Goal: Task Accomplishment & Management: Manage account settings

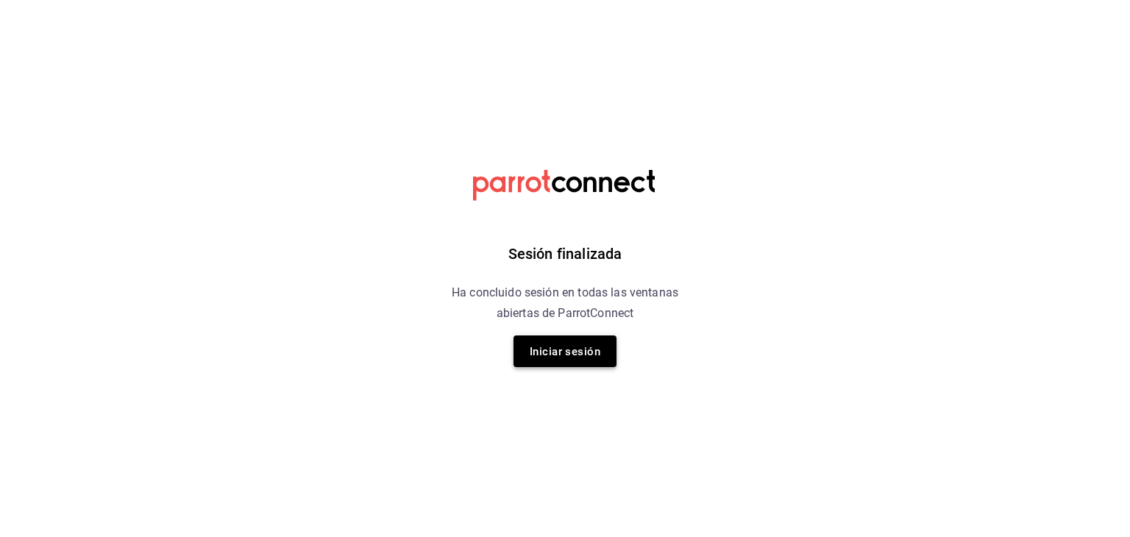
click at [578, 347] on font "Iniciar sesión" at bounding box center [565, 351] width 71 height 13
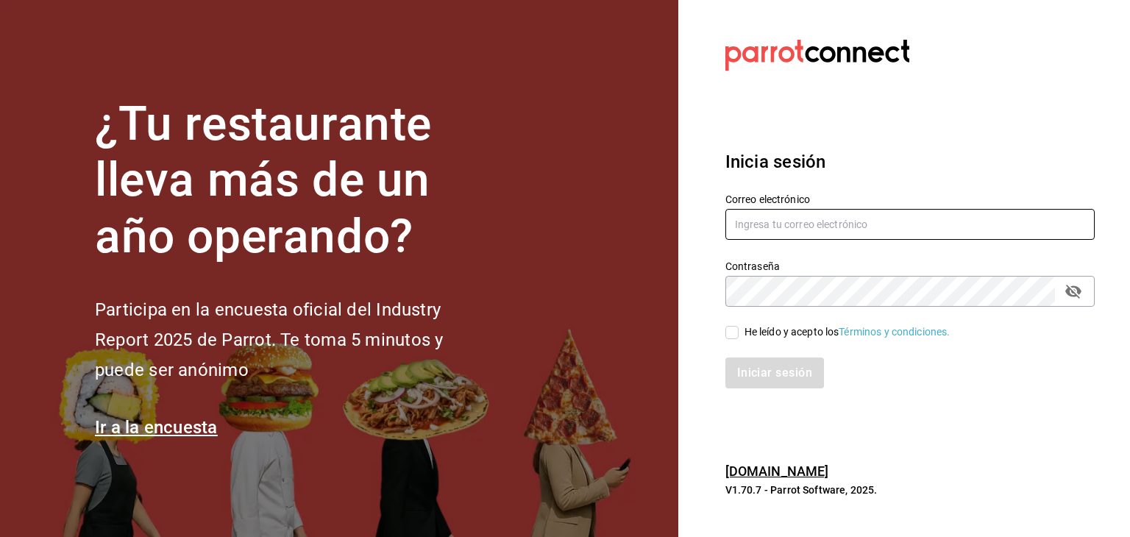
type input "[EMAIL_ADDRESS][DOMAIN_NAME]"
click at [731, 333] on input "He leído y acepto los Términos y condiciones." at bounding box center [731, 332] width 13 height 13
checkbox input "true"
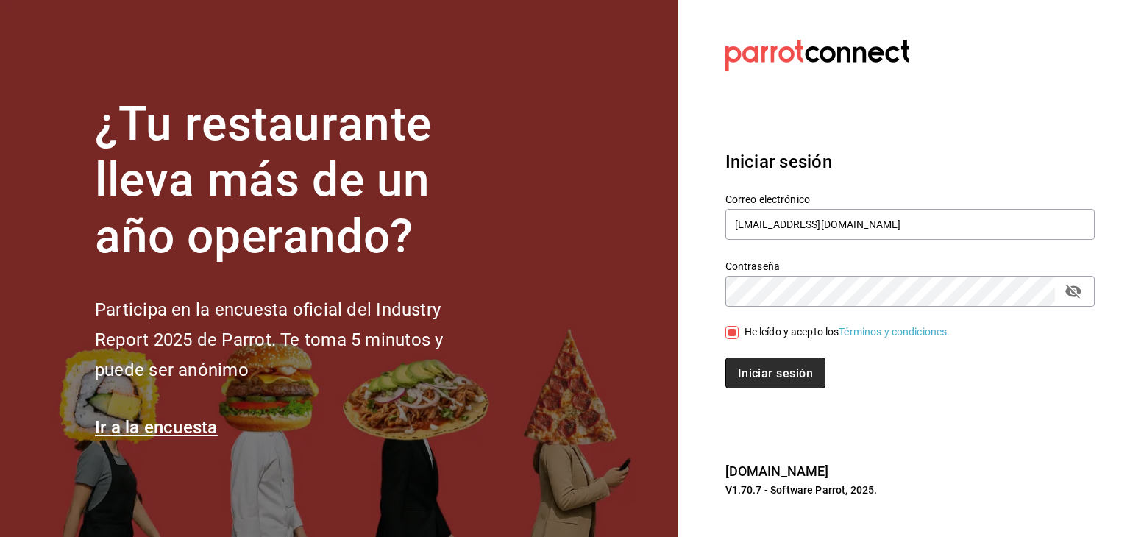
click at [756, 374] on font "Iniciar sesión" at bounding box center [775, 373] width 75 height 14
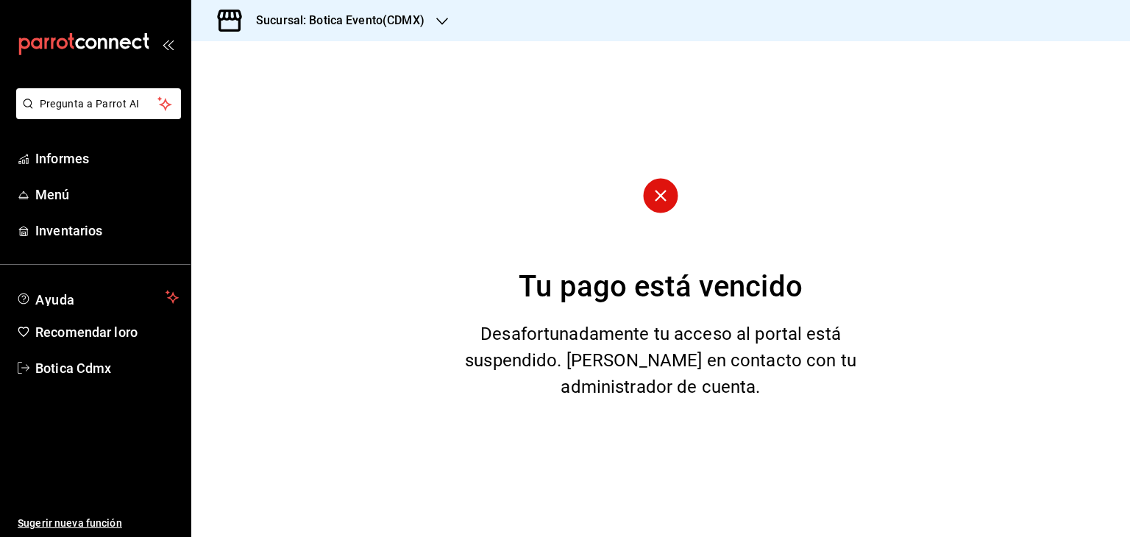
click at [438, 23] on icon "button" at bounding box center [442, 21] width 12 height 12
click at [243, 95] on font "Botica (CDMX)" at bounding box center [237, 96] width 69 height 12
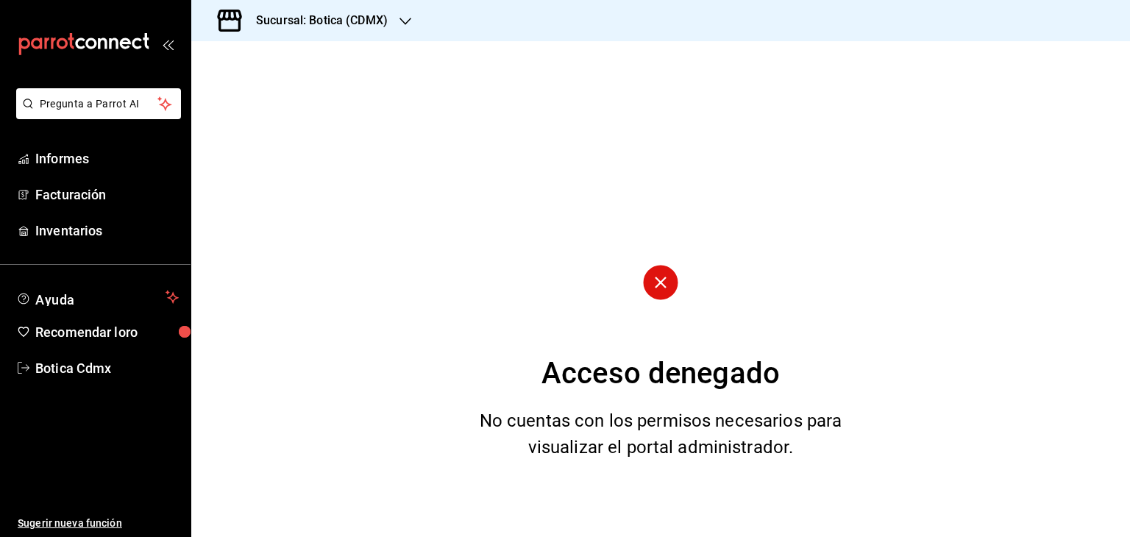
click at [399, 24] on icon "button" at bounding box center [405, 21] width 12 height 12
click at [243, 97] on font "Botica (CDMX)" at bounding box center [237, 96] width 69 height 12
click at [65, 163] on font "Informes" at bounding box center [62, 158] width 54 height 15
